Goal: Information Seeking & Learning: Find specific fact

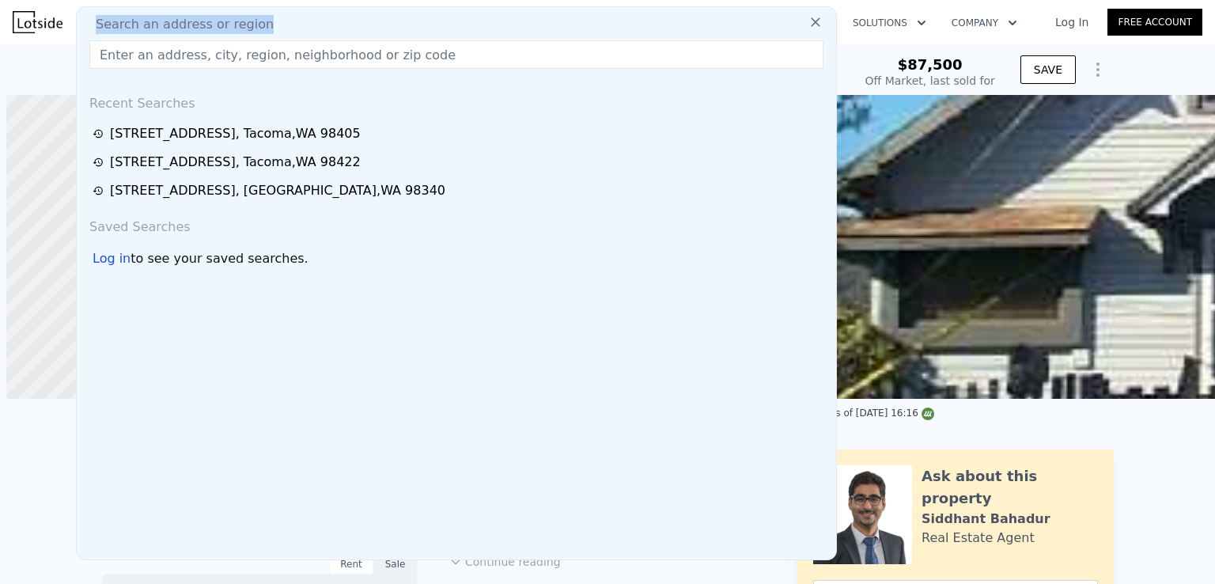
scroll to position [0, 6]
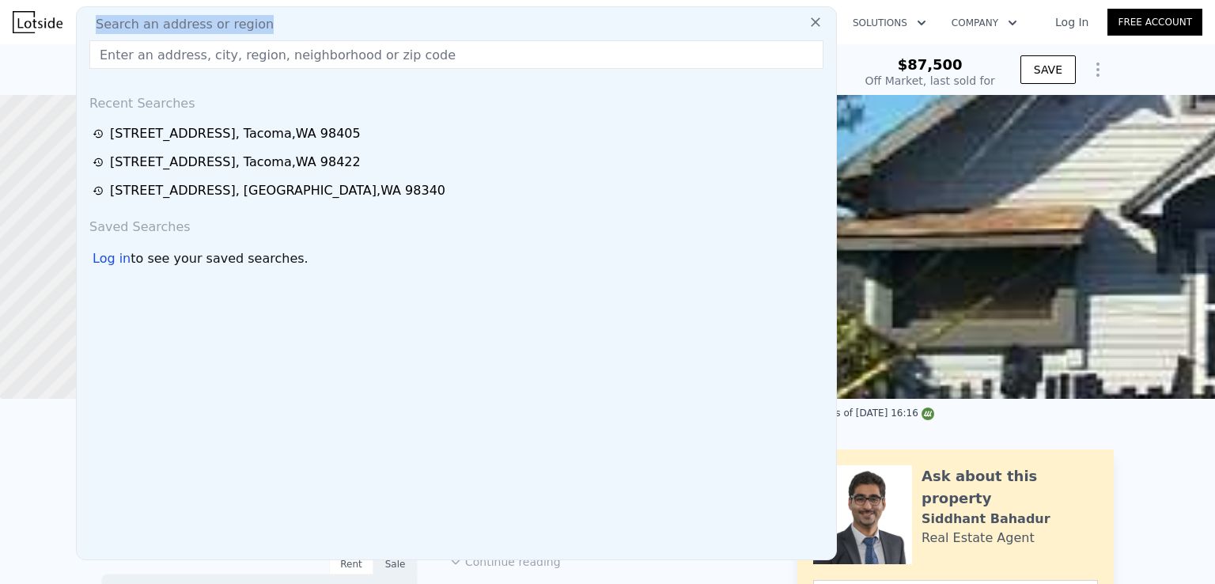
click at [332, 54] on input "text" at bounding box center [456, 54] width 734 height 28
click at [331, 56] on input "text" at bounding box center [456, 54] width 734 height 28
paste input "[STREET_ADDRESS]"
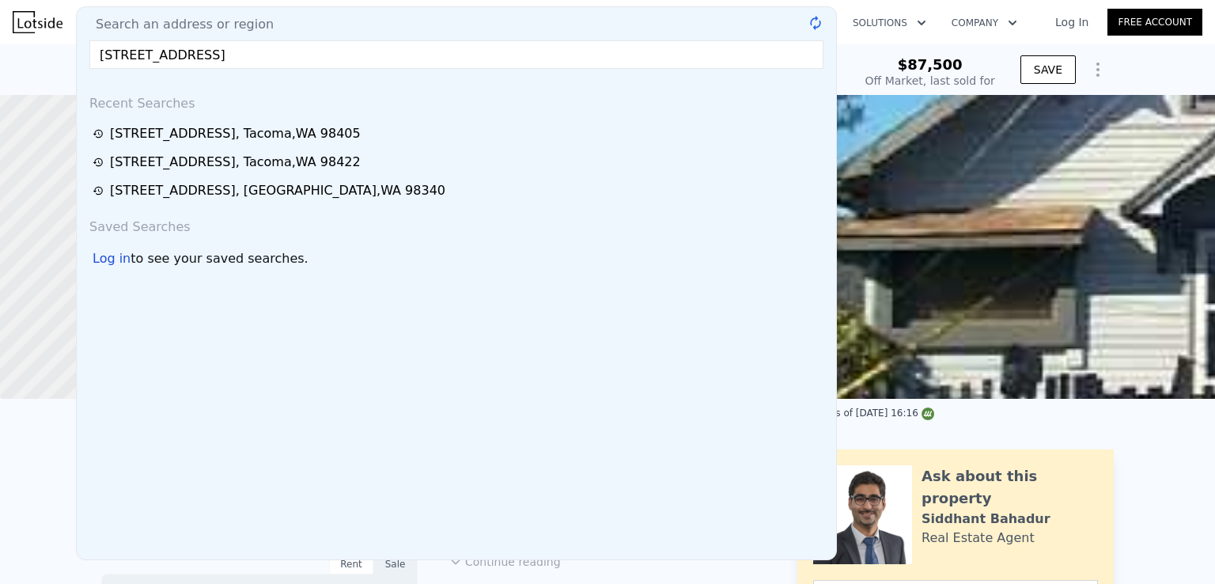
type input "[STREET_ADDRESS]"
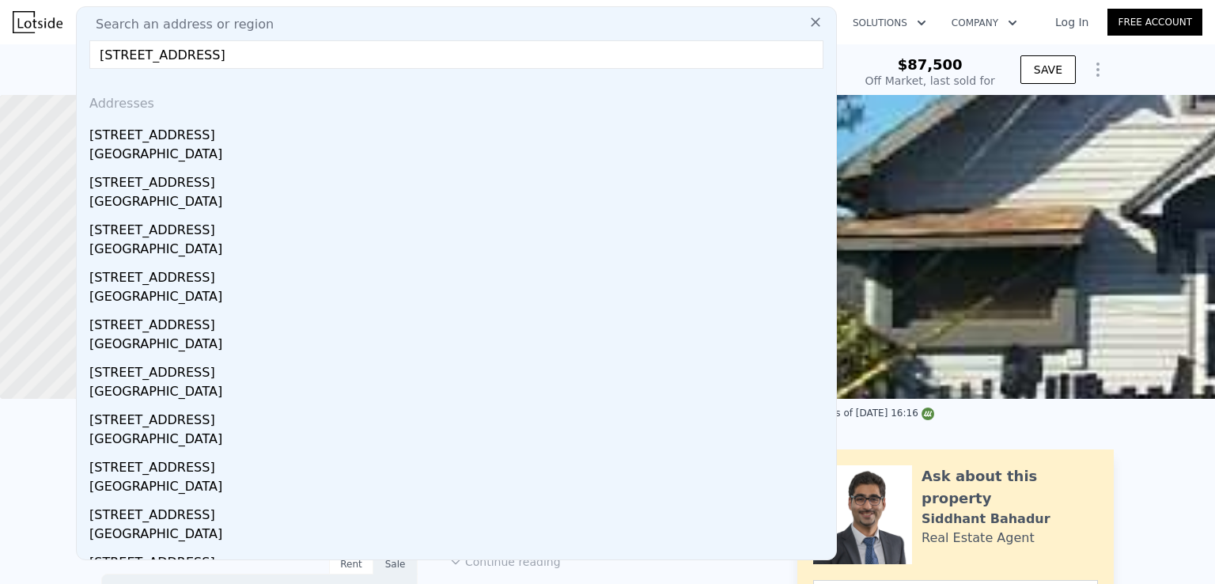
drag, startPoint x: 250, startPoint y: 137, endPoint x: 240, endPoint y: 134, distance: 10.8
click at [250, 137] on div "[STREET_ADDRESS]" at bounding box center [459, 131] width 741 height 25
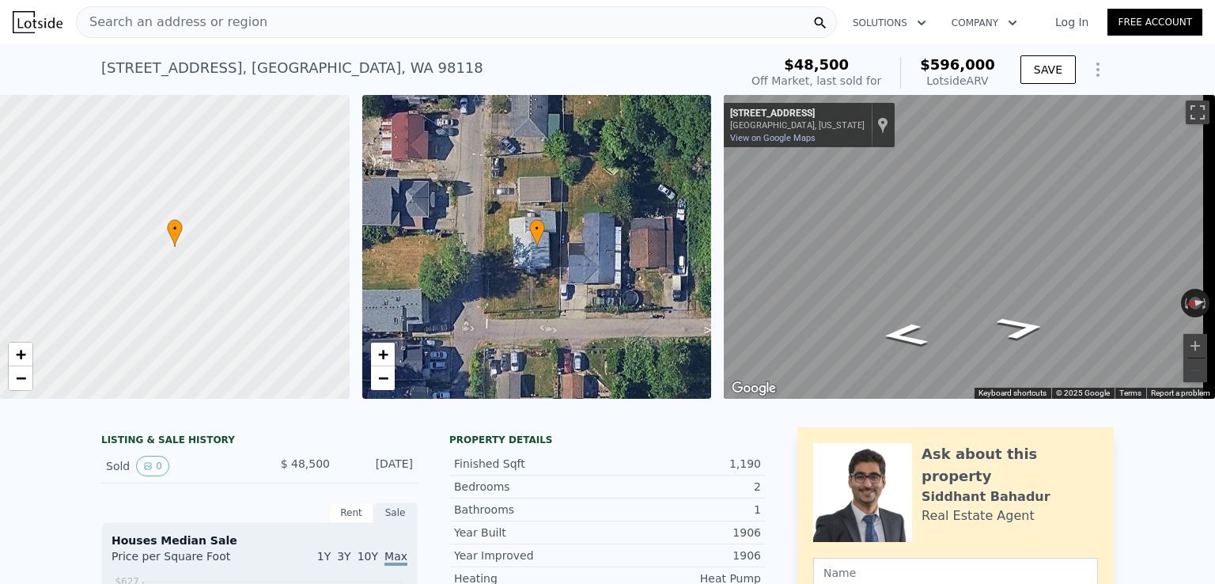
click at [968, 71] on span "$596,000" at bounding box center [957, 64] width 75 height 17
click at [965, 63] on span "$596,000" at bounding box center [957, 64] width 75 height 17
copy span "$596,000"
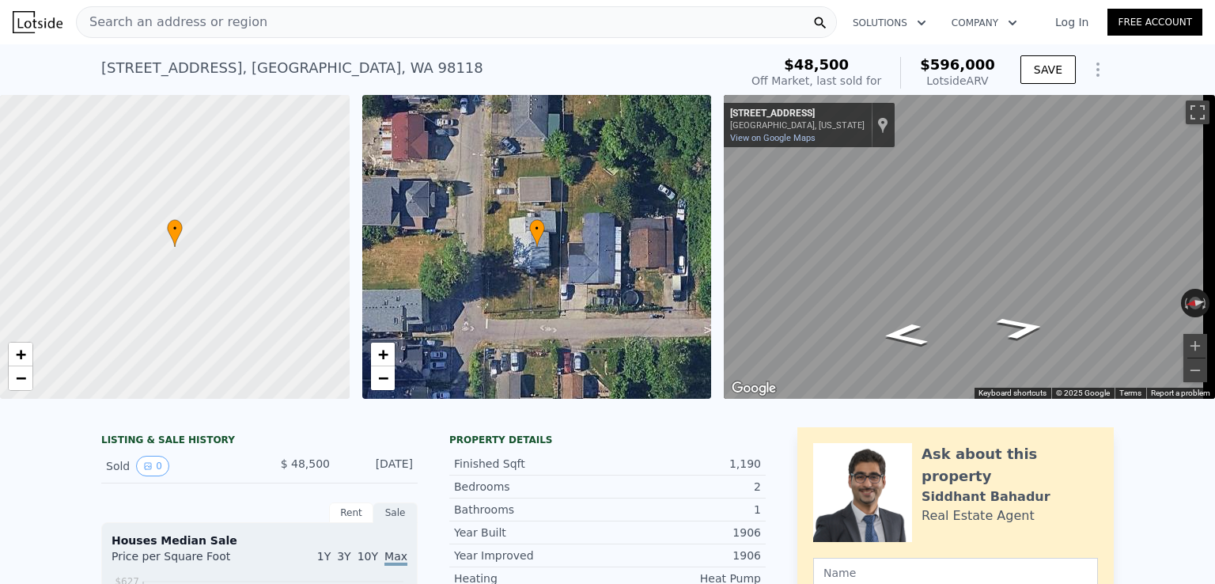
click at [371, 32] on div "Search an address or region" at bounding box center [456, 22] width 761 height 32
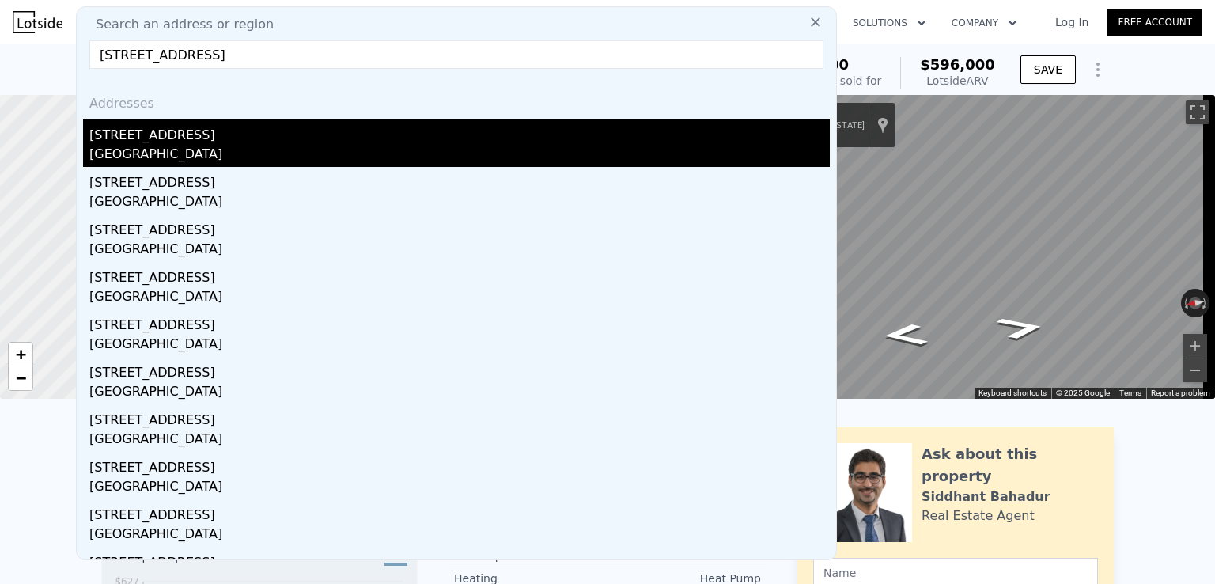
type input "[STREET_ADDRESS]"
click at [185, 143] on div "[STREET_ADDRESS]" at bounding box center [459, 131] width 741 height 25
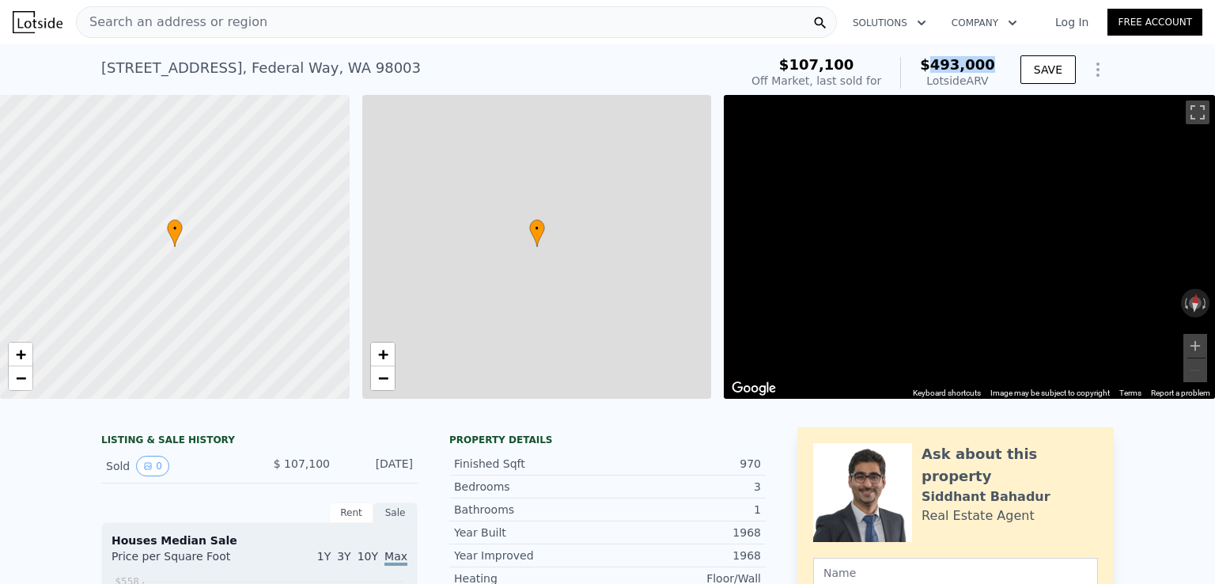
click at [958, 63] on span "$493,000" at bounding box center [957, 64] width 75 height 17
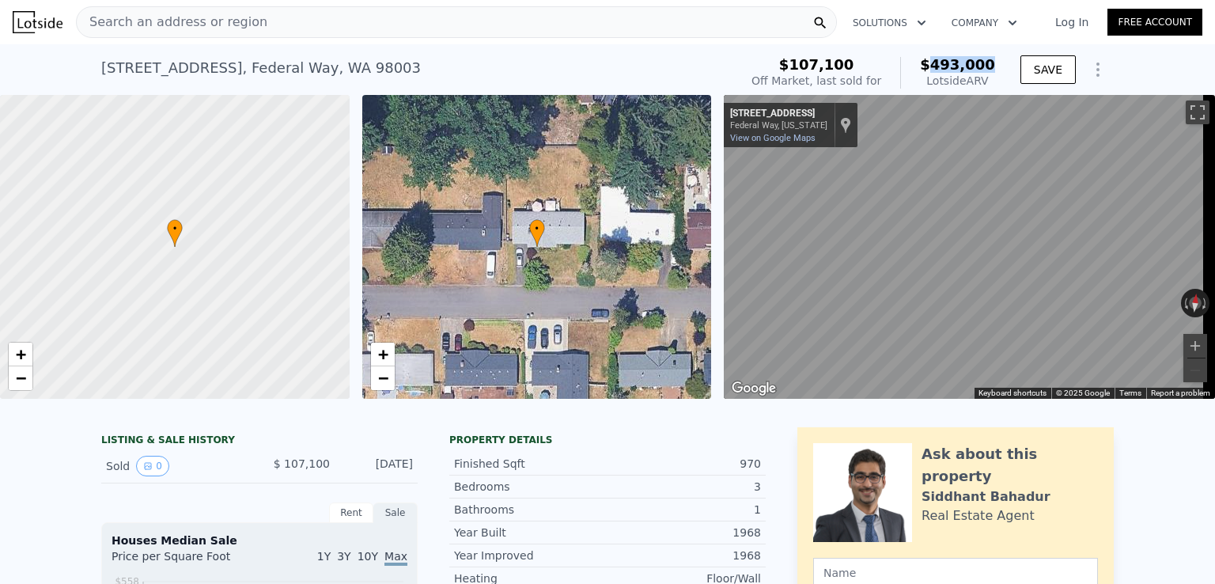
click at [958, 63] on span "$493,000" at bounding box center [957, 64] width 75 height 17
